Goal: Information Seeking & Learning: Learn about a topic

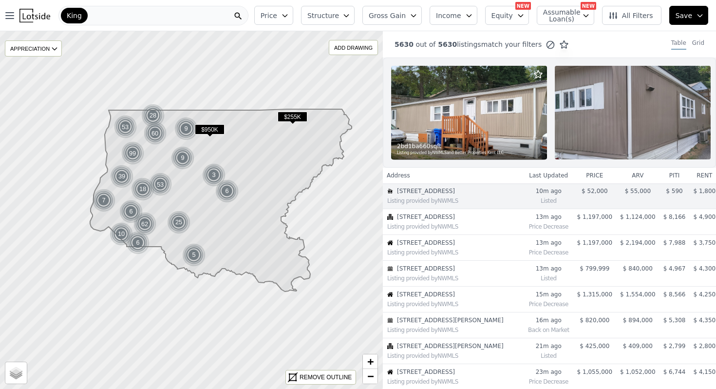
click at [117, 8] on div "King" at bounding box center [153, 15] width 190 height 19
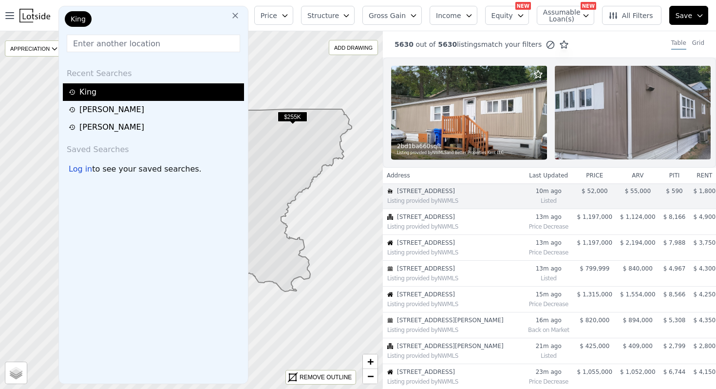
click at [100, 88] on div "King" at bounding box center [155, 92] width 172 height 12
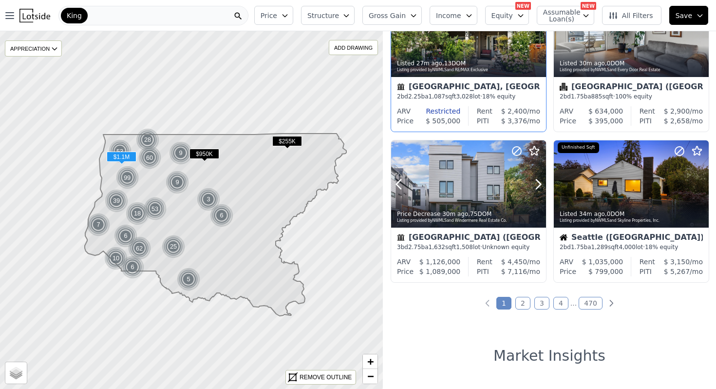
scroll to position [695, 0]
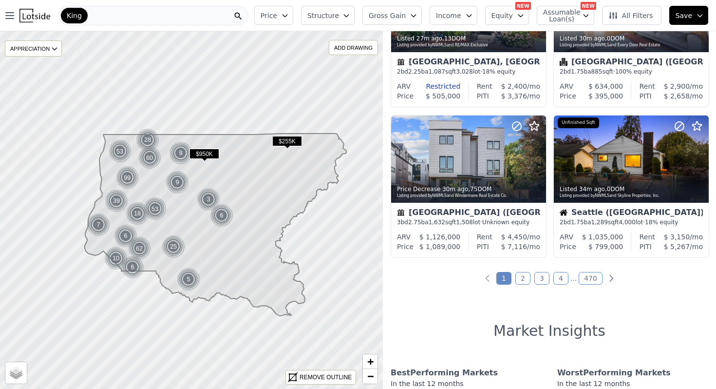
click at [517, 275] on link "2" at bounding box center [522, 278] width 15 height 13
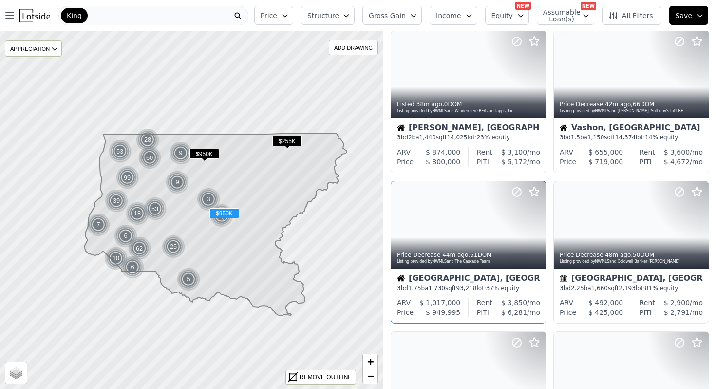
scroll to position [0, 0]
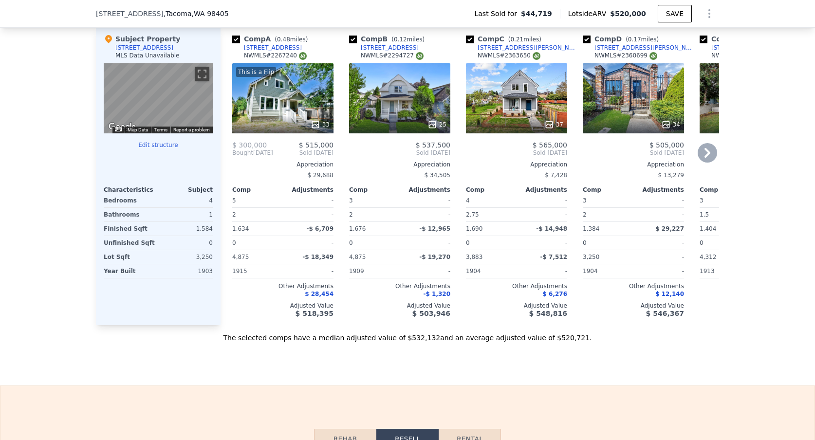
scroll to position [1036, 0]
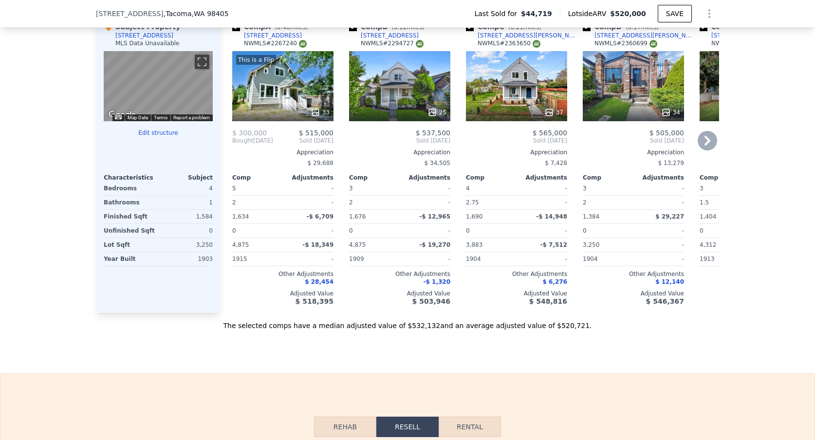
click at [264, 110] on div "This is a Flip 33" at bounding box center [282, 86] width 101 height 70
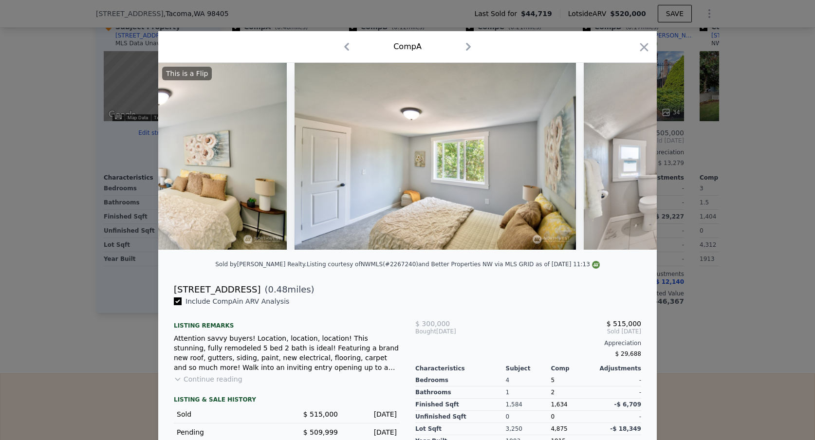
scroll to position [0, 5176]
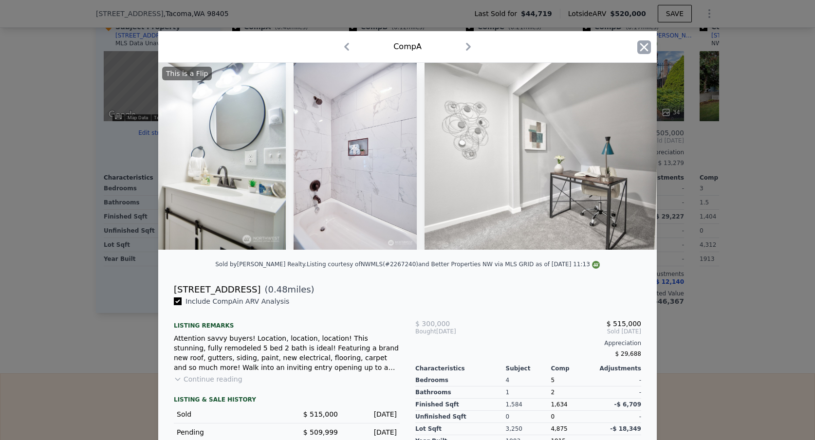
click at [647, 47] on icon "button" at bounding box center [645, 47] width 14 height 14
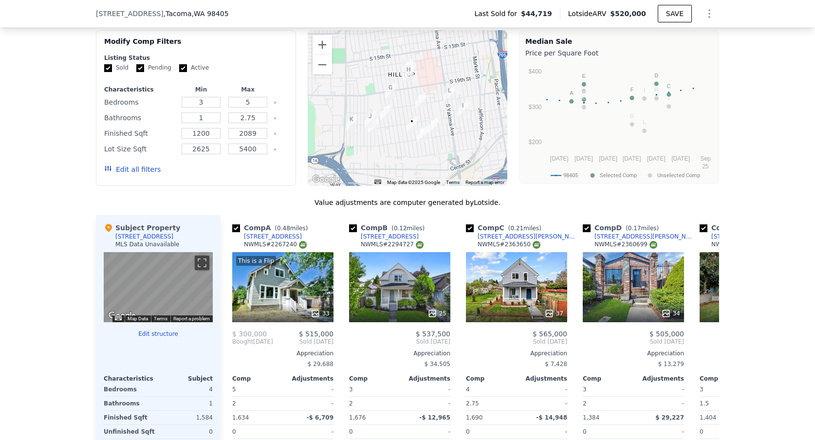
scroll to position [798, 0]
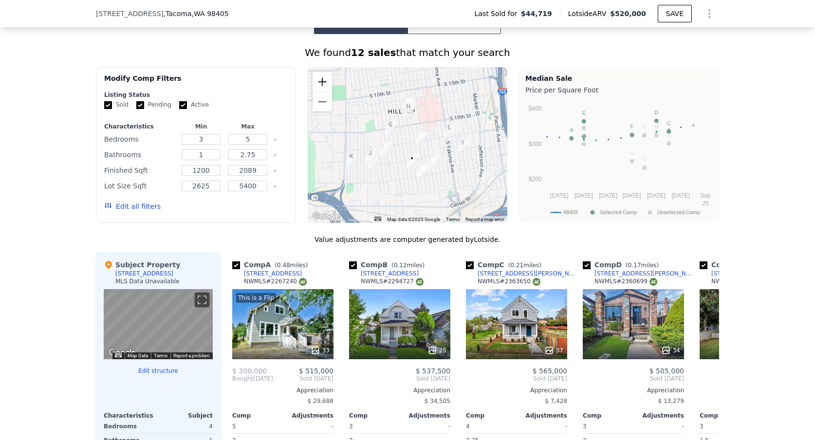
click at [321, 83] on button "Zoom in" at bounding box center [322, 81] width 19 height 19
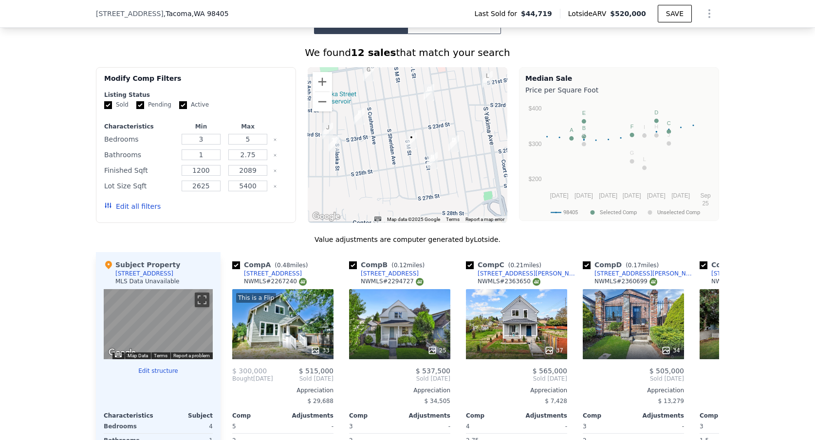
drag, startPoint x: 393, startPoint y: 165, endPoint x: 389, endPoint y: 118, distance: 47.4
click at [389, 118] on div at bounding box center [408, 145] width 200 height 156
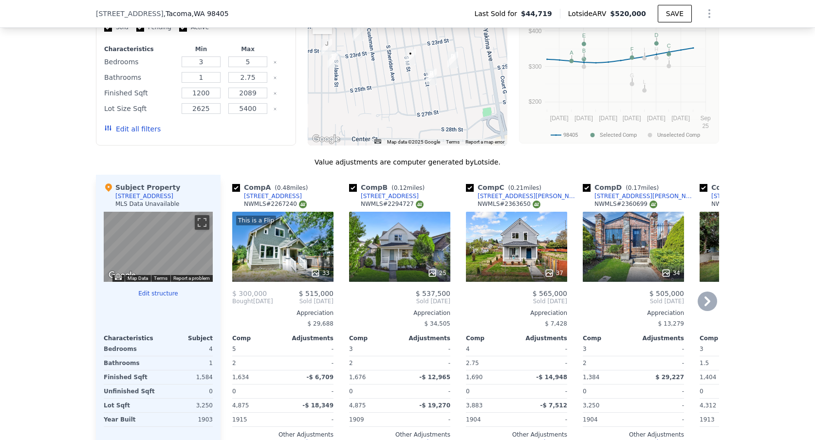
scroll to position [961, 0]
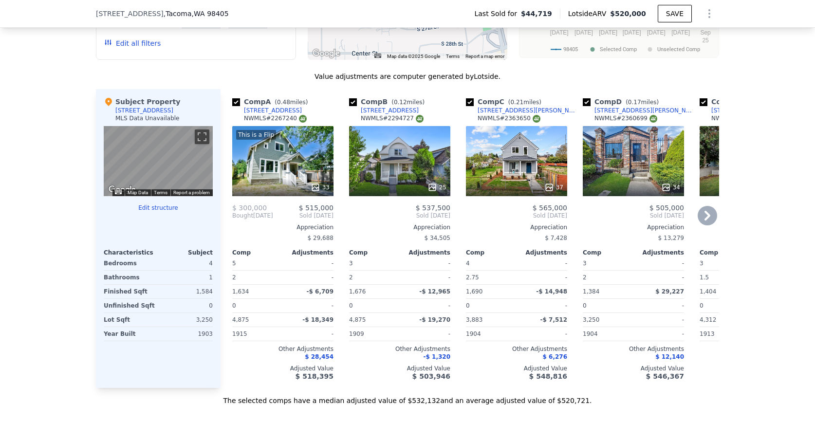
click at [402, 191] on div "25" at bounding box center [400, 188] width 93 height 10
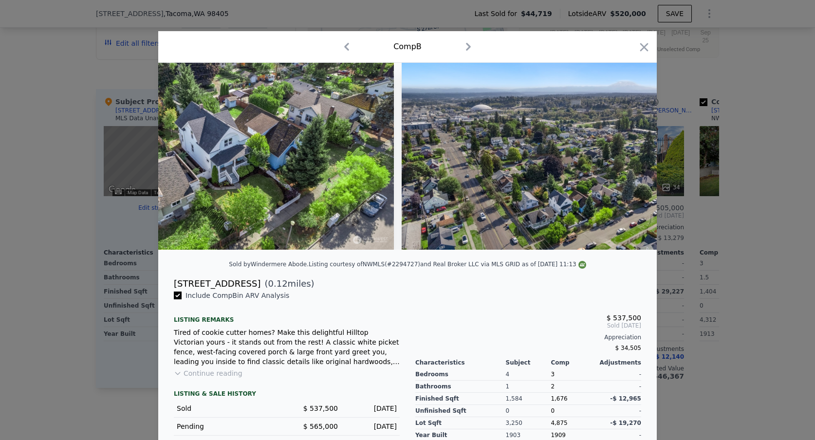
scroll to position [0, 6864]
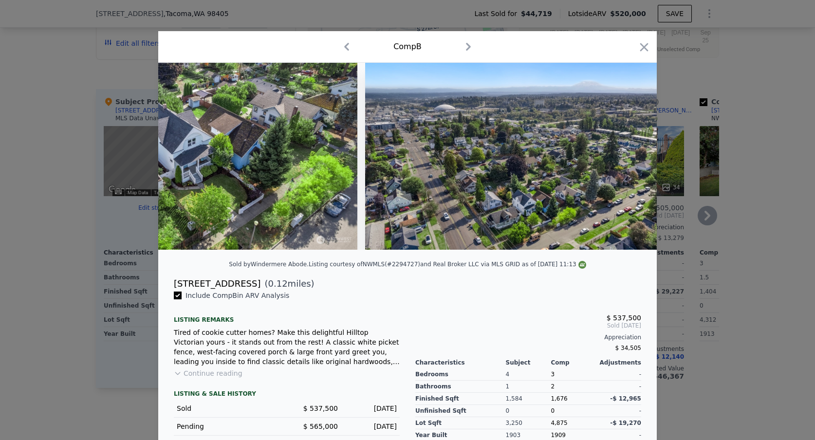
drag, startPoint x: 643, startPoint y: 47, endPoint x: 506, endPoint y: 194, distance: 201.6
click at [643, 47] on icon "button" at bounding box center [645, 47] width 14 height 14
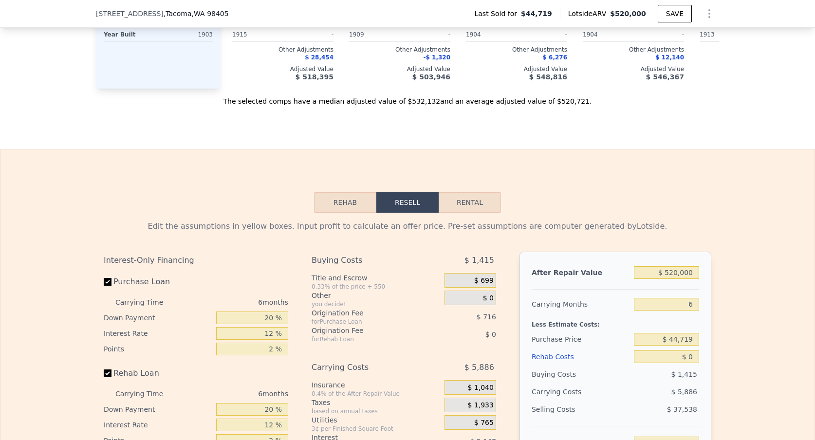
scroll to position [1283, 0]
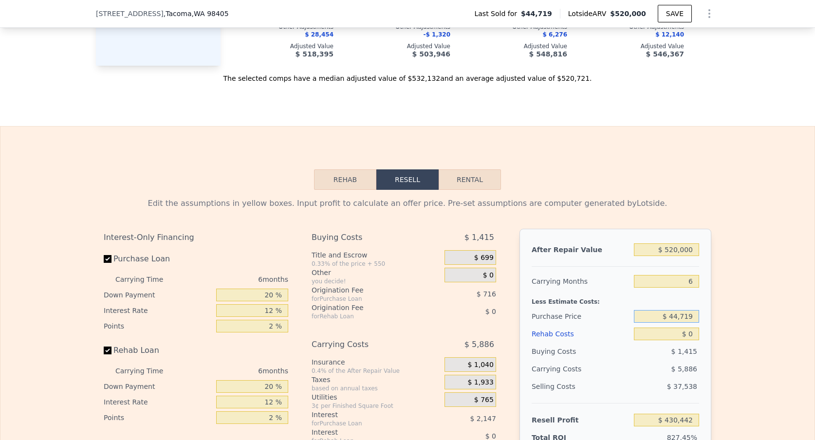
click at [681, 323] on input "$ 44,719" at bounding box center [666, 316] width 65 height 13
type input "$ 300,000"
type input "$ 157,975"
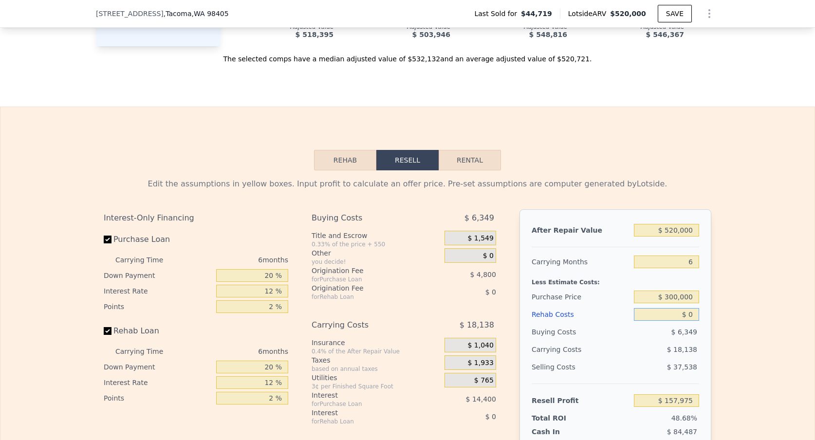
scroll to position [1315, 0]
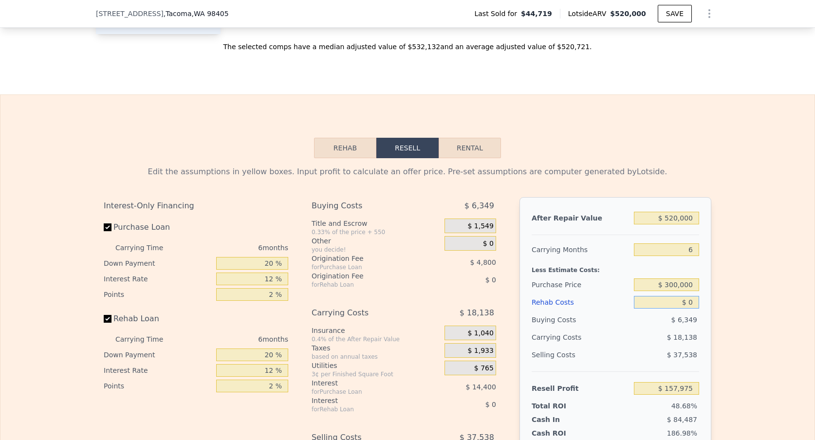
type input "$ 1"
type input "$ 157,974"
type input "$ 1,000"
type input "$ 156,911"
type input "$ 10,000"
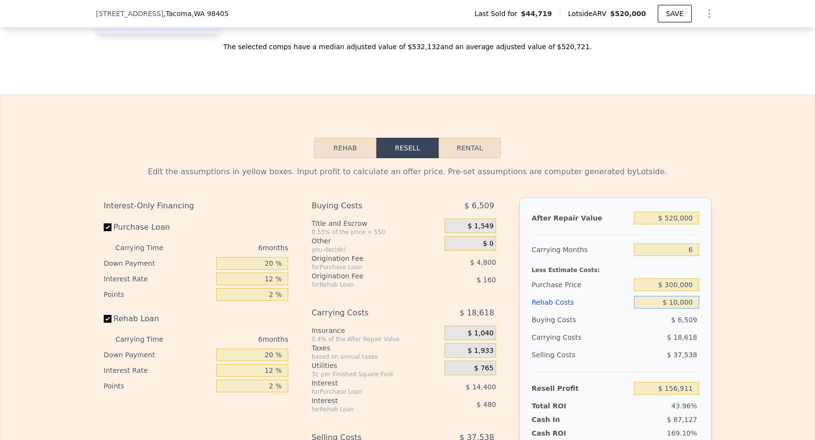
type input "$ 147,335"
type input "$ 100,000"
type input "$ 51,575"
type input "$ 100,000"
click at [748, 274] on div "Edit the assumptions in yellow boxes. Input profit to calculate an offer price.…" at bounding box center [407, 339] width 814 height 362
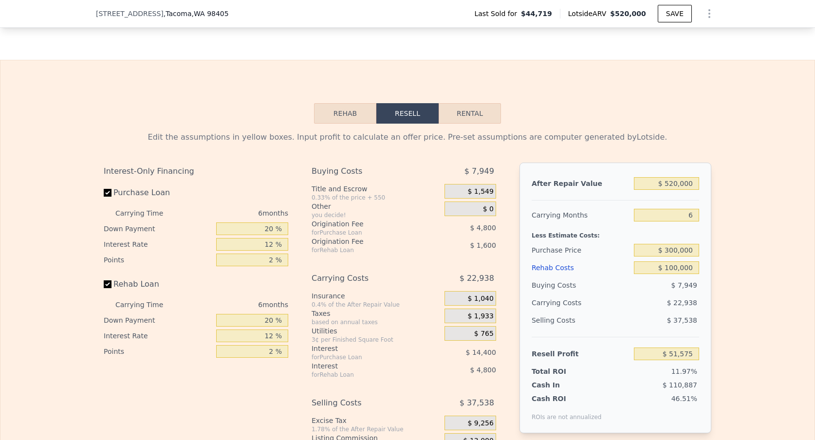
scroll to position [1398, 0]
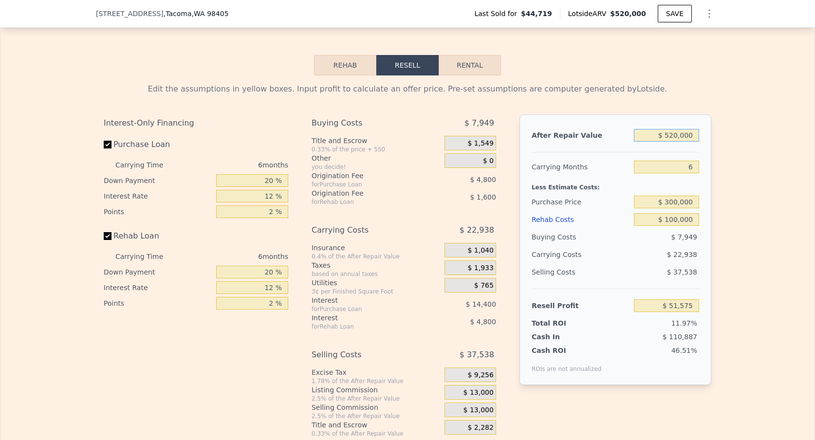
click at [681, 142] on input "$ 520,000" at bounding box center [666, 135] width 65 height 13
type input "$ 500,000"
type input "$ 33,038"
click at [732, 193] on div "Edit the assumptions in yellow boxes. Input profit to calculate an offer price.…" at bounding box center [407, 256] width 814 height 362
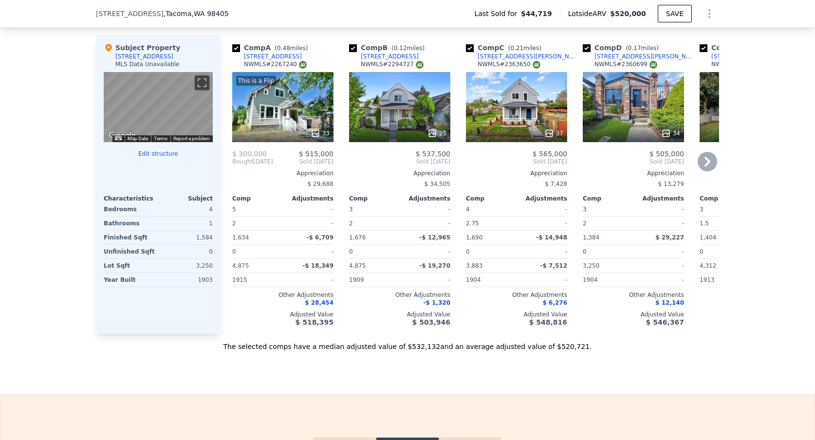
scroll to position [1013, 0]
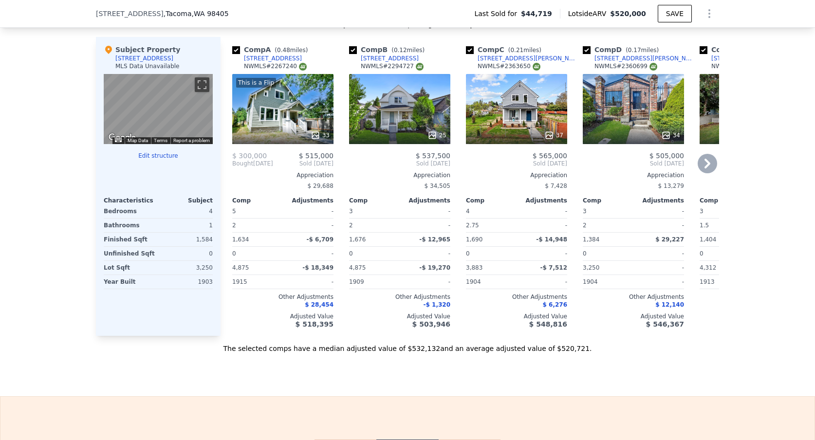
click at [551, 62] on div "[STREET_ADDRESS][PERSON_NAME]" at bounding box center [528, 59] width 101 height 8
type input "$ 520,000"
type input "$ 0"
type input "$ 430,442"
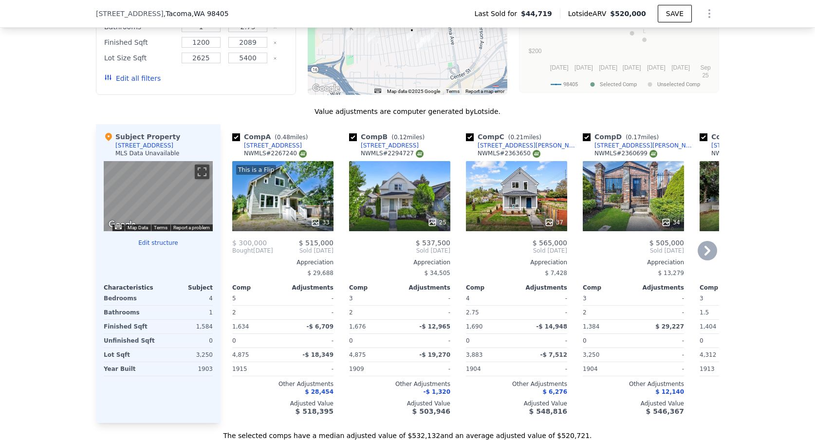
scroll to position [936, 0]
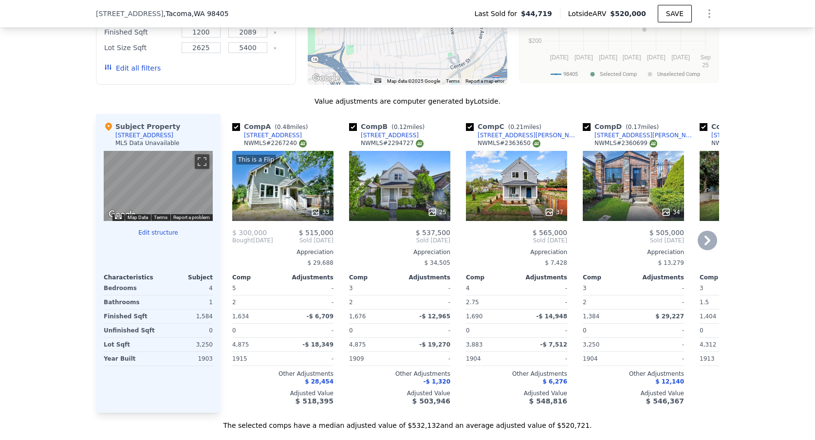
click at [527, 190] on div "37" at bounding box center [516, 186] width 101 height 70
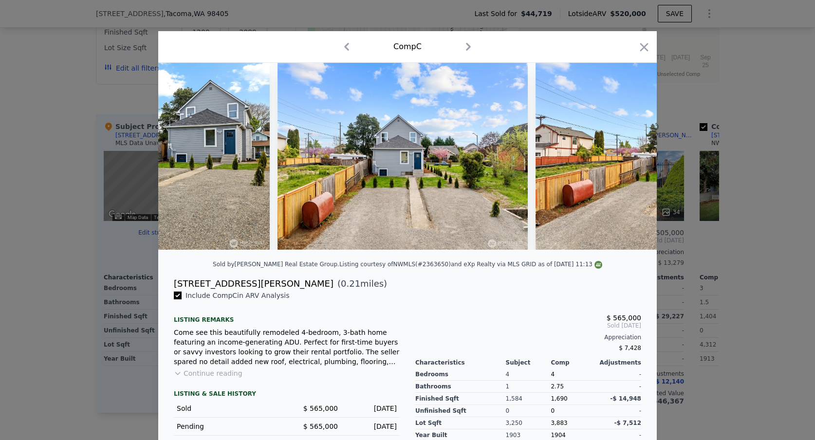
scroll to position [0, 9474]
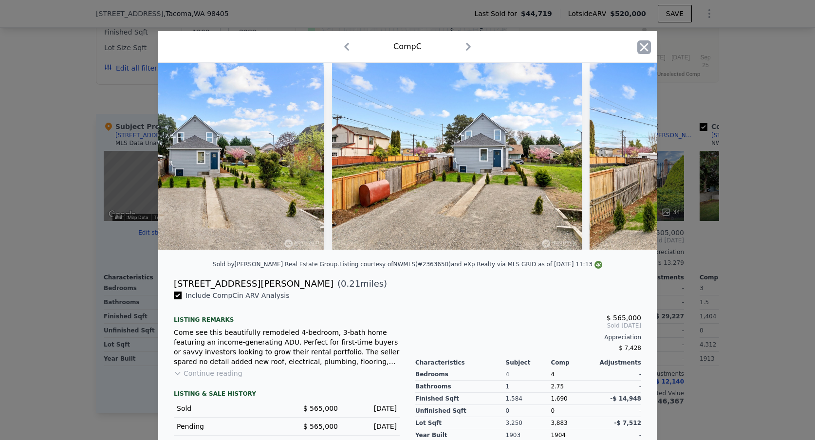
click at [644, 47] on icon "button" at bounding box center [645, 47] width 14 height 14
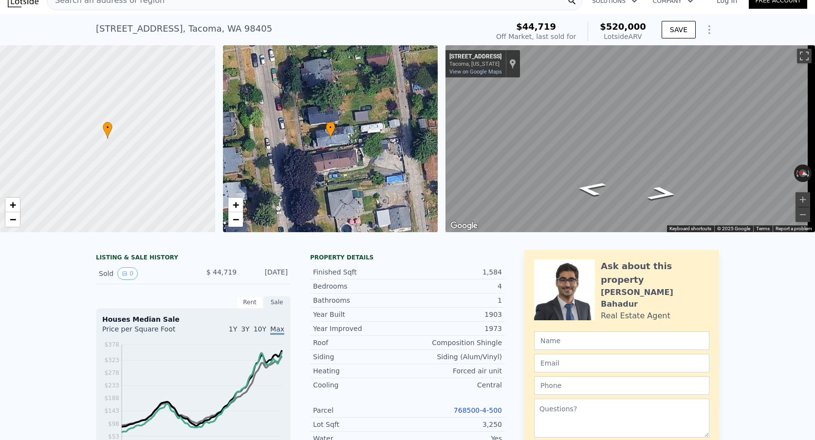
scroll to position [14, 0]
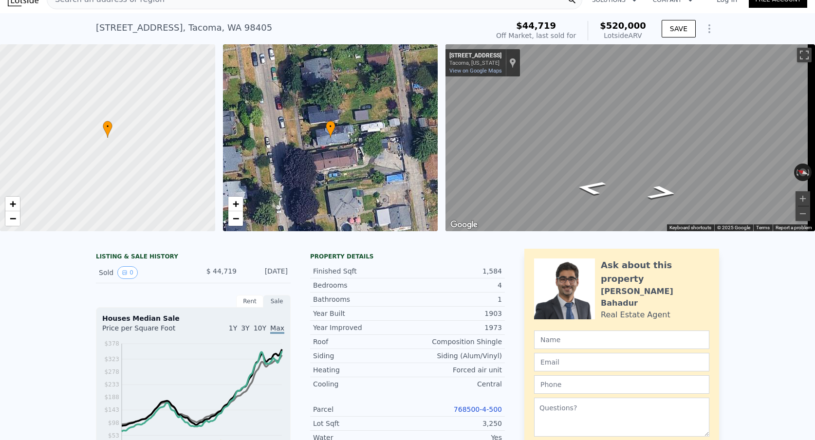
click at [232, 332] on span "1Y" at bounding box center [233, 328] width 8 height 8
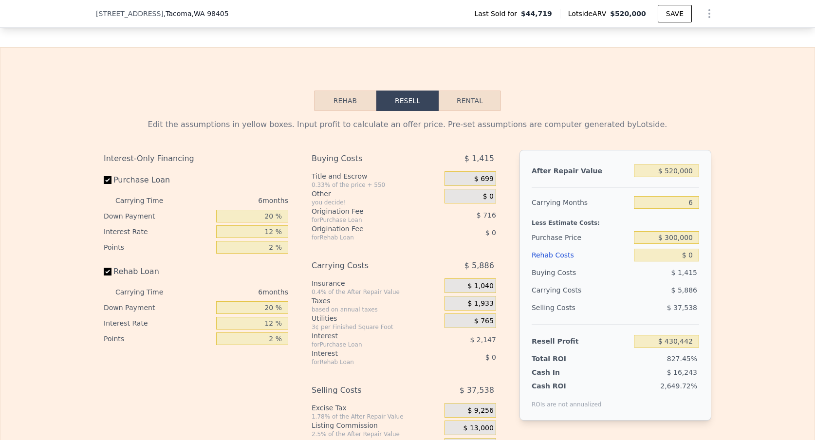
scroll to position [1387, 0]
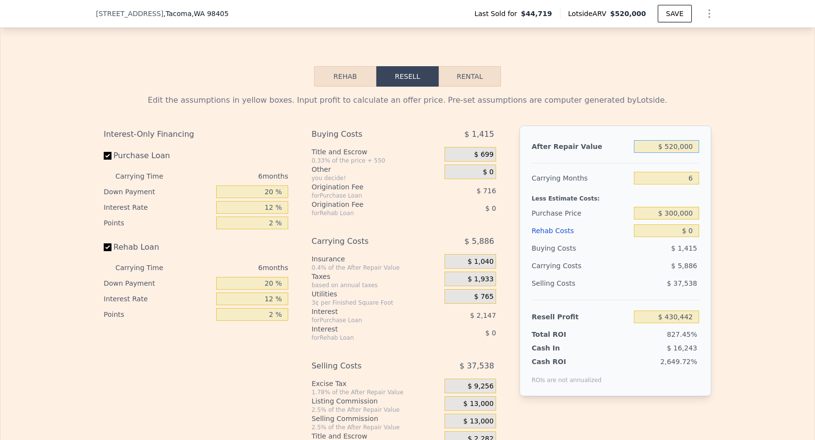
click at [668, 153] on input "$ 520,000" at bounding box center [666, 146] width 65 height 13
type input "$ 5"
type input "-$ 51,525"
type input "$ 50,000"
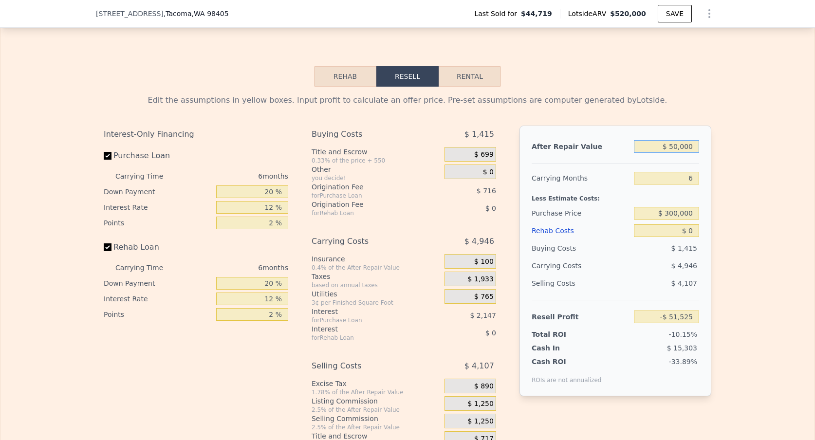
type input "-$ 5,187"
type input "$ 500,000"
type input "$ 411,905"
type input "$ 500,000"
type input "$ 250,000"
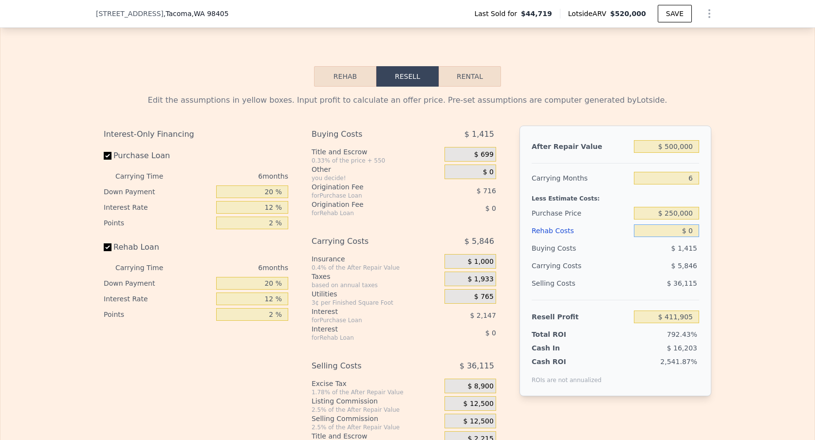
type input "$ 192,804"
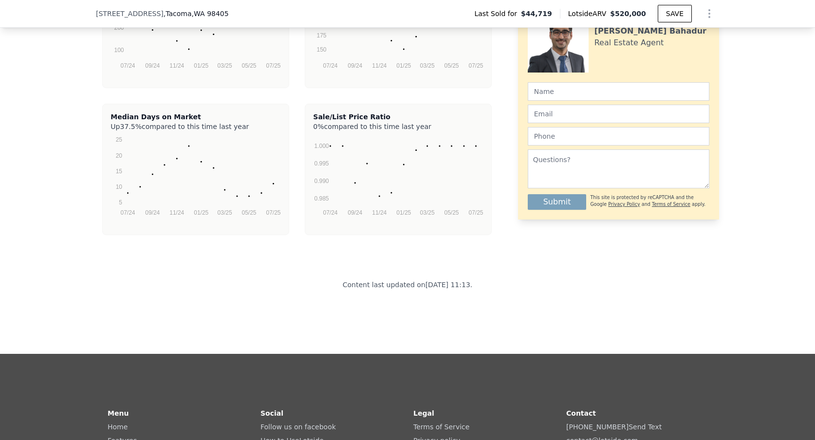
scroll to position [1897, 0]
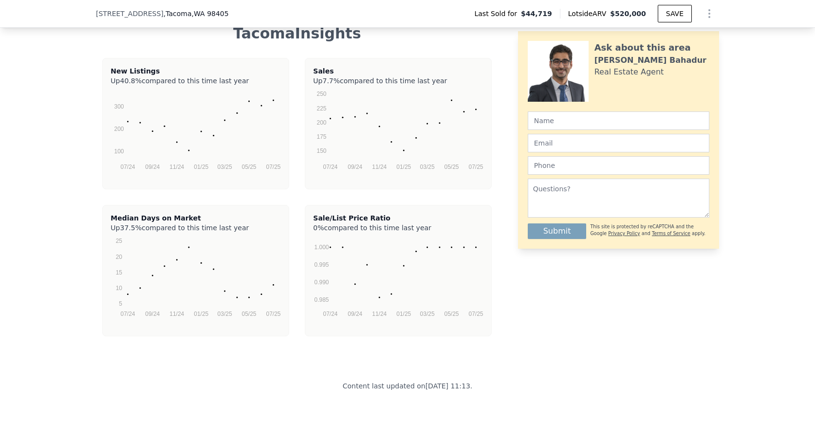
type input "$ 16"
type input "$ 192,788"
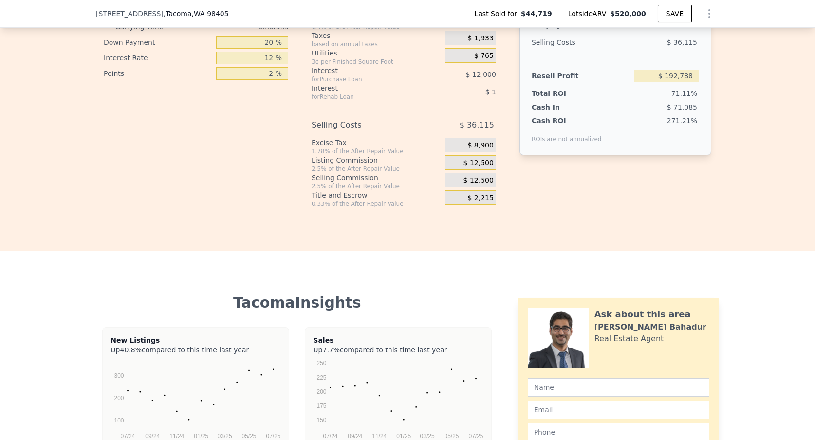
type input "$ 1,600"
type input "$ 191,100"
type input "$ 16,000"
type input "$ 175,780"
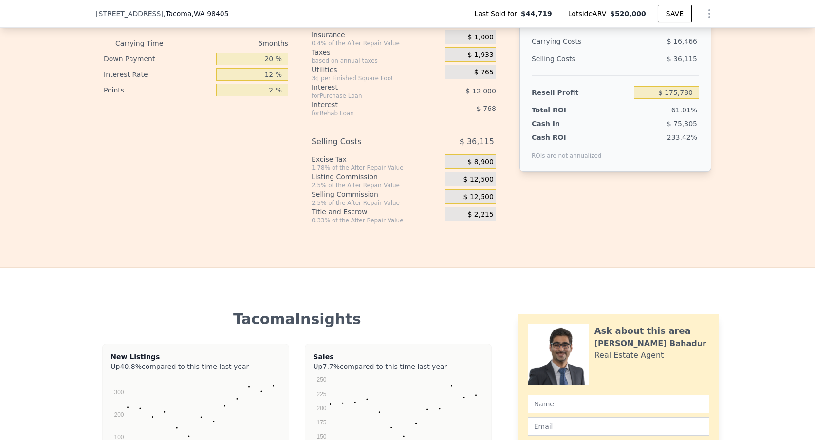
scroll to position [1525, 0]
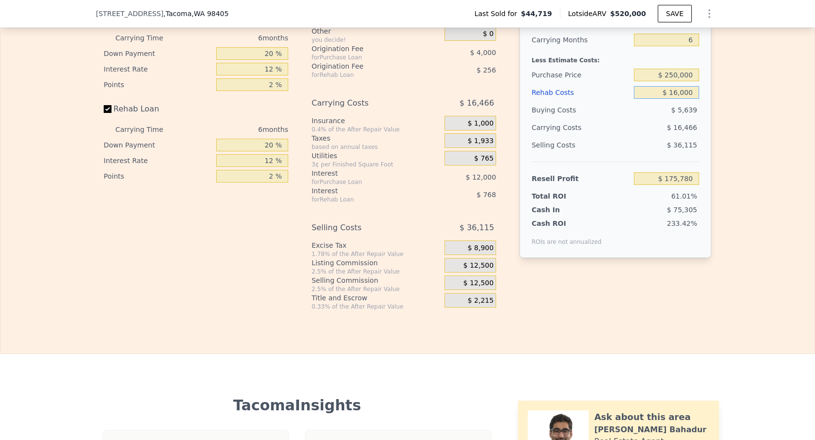
type input "$ 160,000"
type input "$ 22,564"
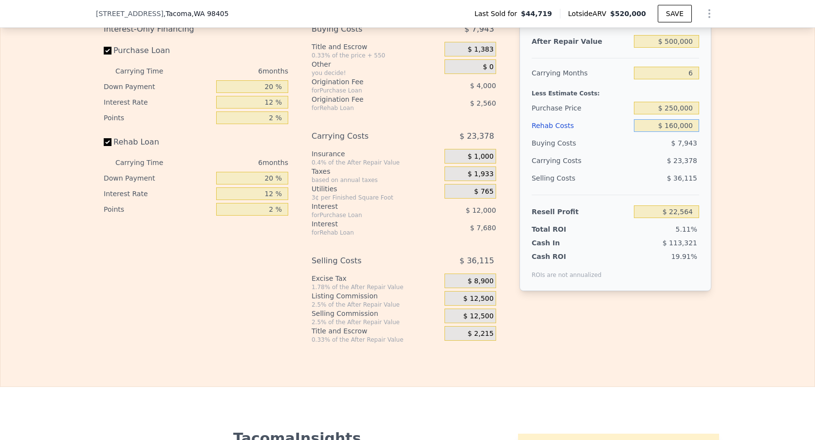
scroll to position [1491, 0]
type input "$ 160,000"
click at [671, 115] on input "$ 250,000" at bounding box center [666, 108] width 65 height 13
click at [679, 48] on input "$ 500,000" at bounding box center [666, 42] width 65 height 13
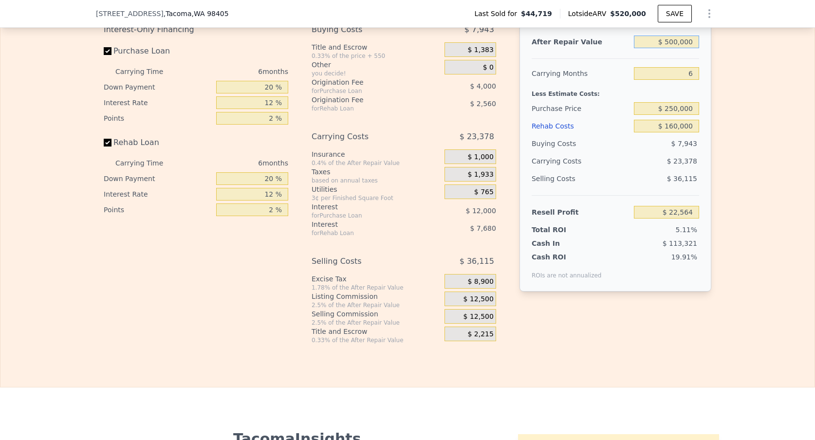
drag, startPoint x: 679, startPoint y: 60, endPoint x: 679, endPoint y: 66, distance: 6.3
click at [679, 66] on div "After Repair Value $ 500,000 Carrying Months 6 Less Estimate Costs: Purchase Pr…" at bounding box center [616, 156] width 192 height 271
type input "$ 5"
type input "-$ 440,866"
type input "$ 55"
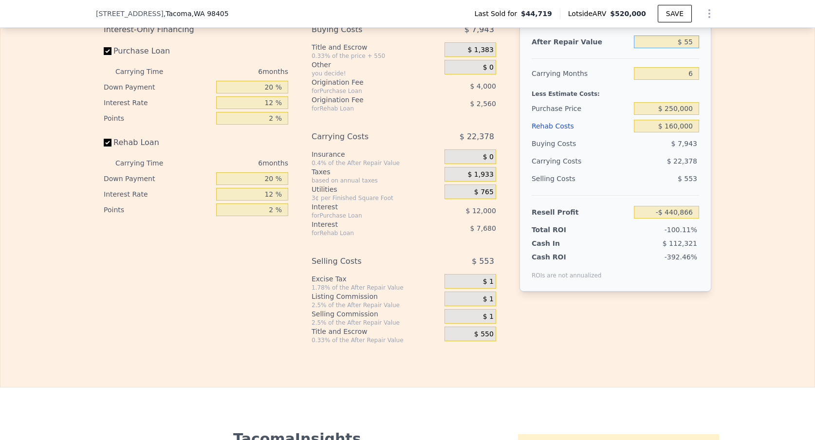
type input "-$ 440,819"
type input "$ 5"
type input "-$ 440,866"
type input "$ 56"
type input "-$ 440,818"
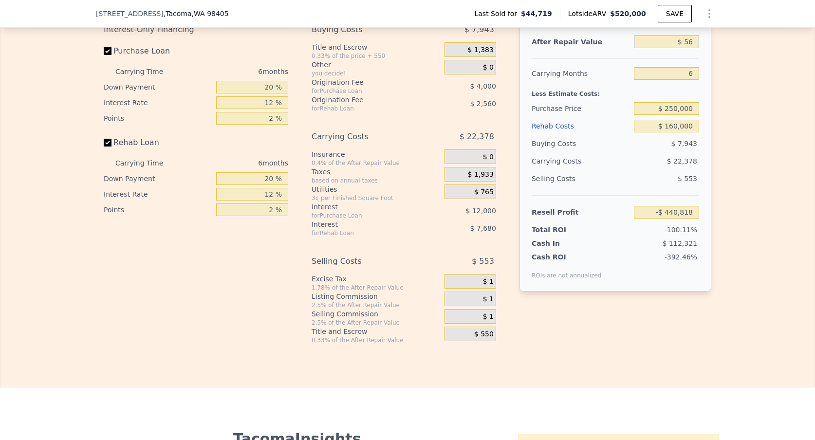
type input "$ 565"
type input "-$ 440,347"
type input "$ 5,650"
type input "-$ 435,634"
type input "$ 56,500"
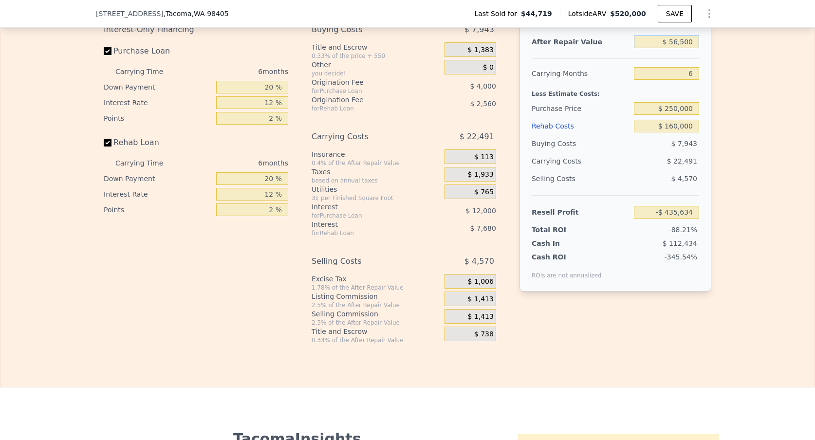
type input "-$ 388,504"
type input "$ 565,000"
type input "$ 82,811"
click at [683, 235] on div "After Repair Value $ 565,000 Carrying Months 6 Less Estimate Costs: Purchase Pr…" at bounding box center [616, 156] width 192 height 271
click at [685, 219] on input "$ 82,811" at bounding box center [666, 212] width 65 height 13
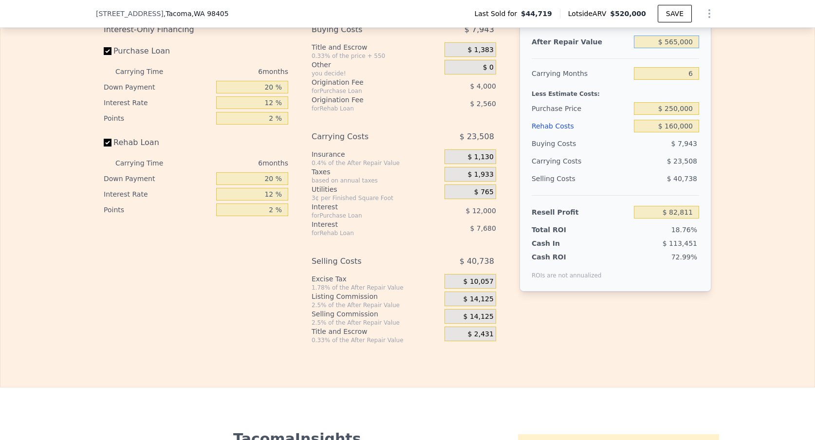
click at [678, 48] on input "$ 565,000" at bounding box center [666, 42] width 65 height 13
type input "$ 535"
type input "-$ 440,375"
type input "$ 535,000"
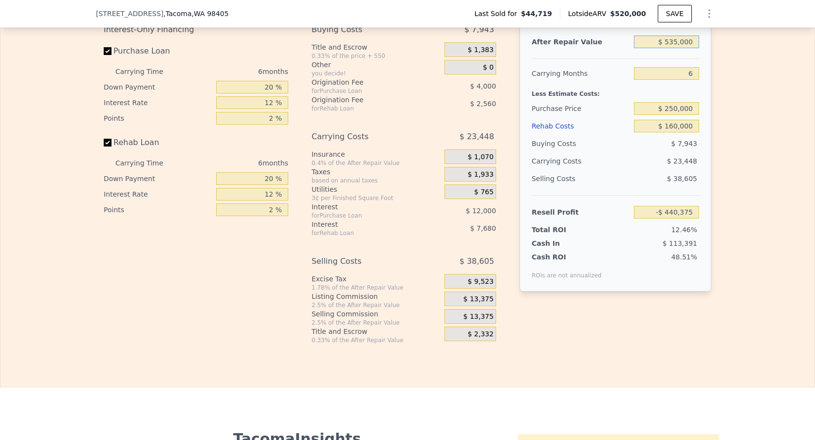
type input "$ 55,004"
type input "$ 535,000"
click at [680, 115] on input "$ 250,000" at bounding box center [666, 108] width 65 height 13
type input "$ 310,000"
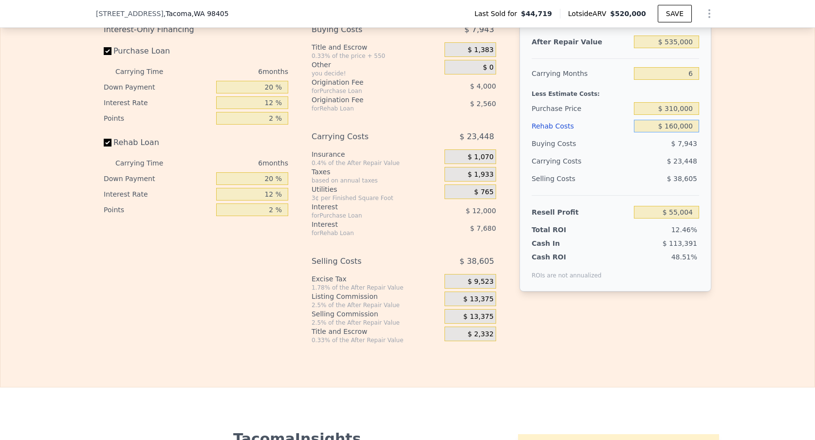
click at [669, 132] on input "$ 160,000" at bounding box center [666, 126] width 65 height 13
type input "-$ 9,035"
drag, startPoint x: 650, startPoint y: 224, endPoint x: 693, endPoint y: 226, distance: 43.0
click at [693, 219] on input "-$ 9,035" at bounding box center [666, 212] width 65 height 13
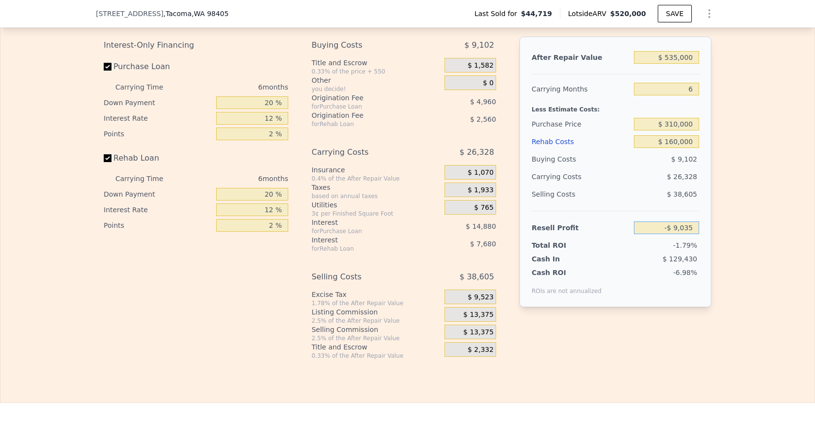
scroll to position [1492, 0]
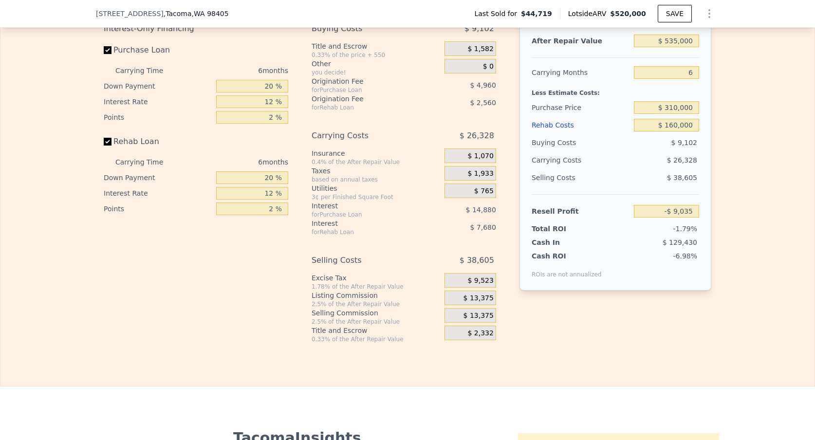
type input "$ 520,000"
type input "$ 0"
type input "$ 430,442"
type input "$ 44,719"
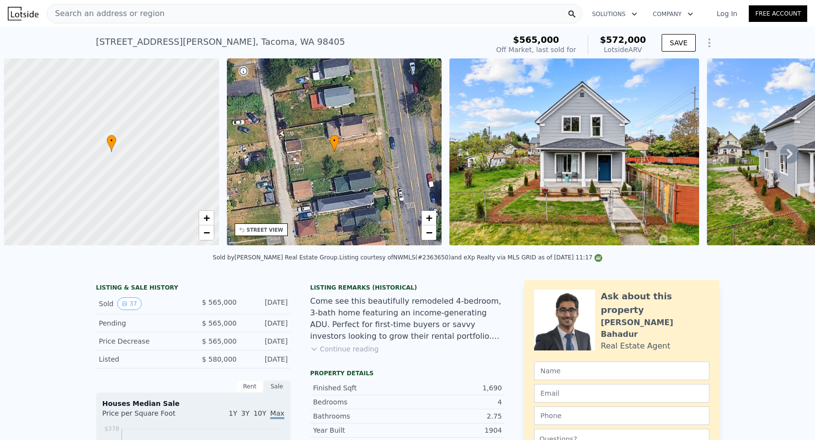
scroll to position [0, 4]
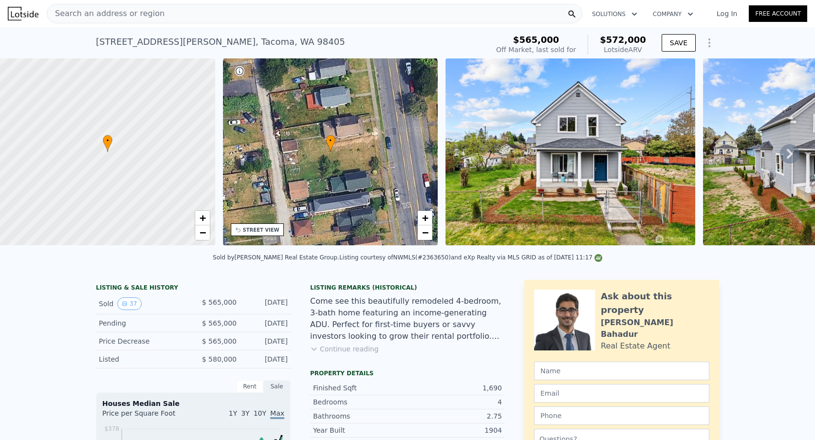
click at [345, 354] on button "Continue reading" at bounding box center [344, 349] width 69 height 10
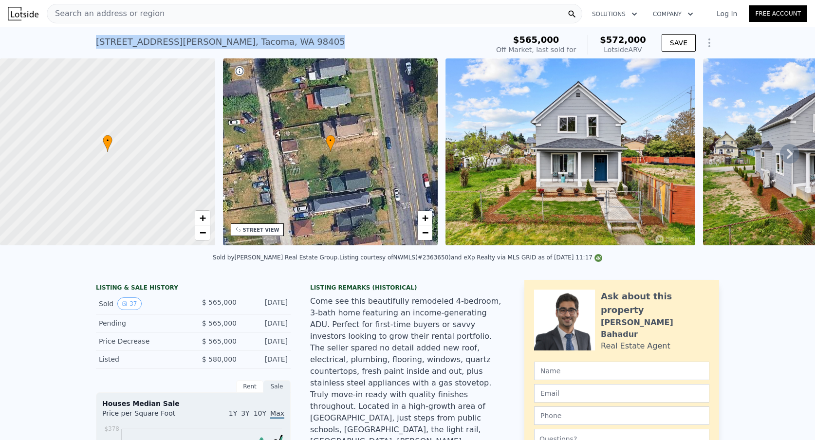
drag, startPoint x: 329, startPoint y: 38, endPoint x: 83, endPoint y: 32, distance: 246.0
click at [83, 32] on div "2108 Martin Luther King Jr Way , Tacoma , WA 98405 Sold Jun 2025 for $565k (~AR…" at bounding box center [407, 42] width 815 height 31
copy div "2108 Martin Luther King Jr Way , Tacoma , WA 98405"
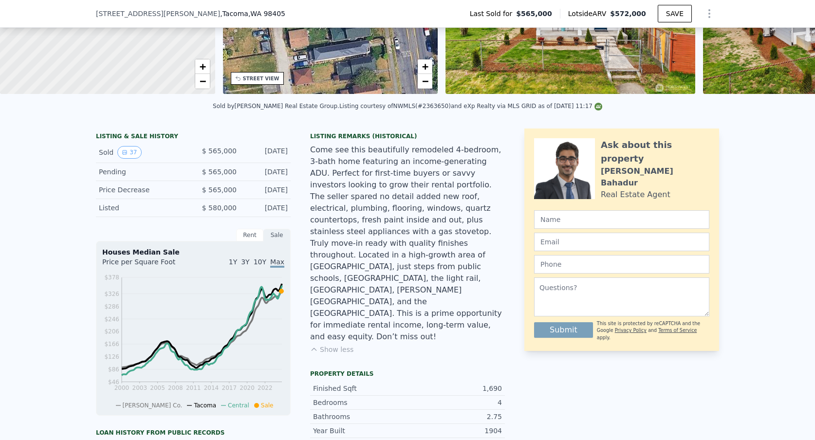
scroll to position [145, 0]
